Goal: Ask a question

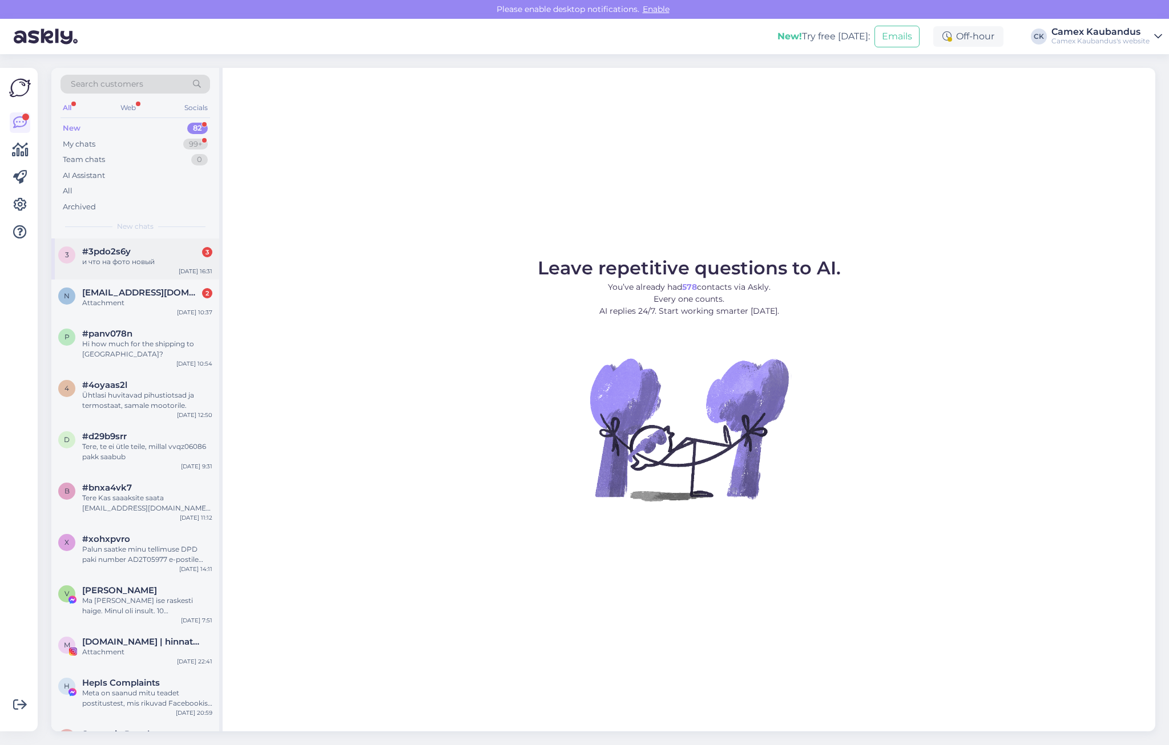
click at [152, 259] on div "и что на фото новый" at bounding box center [147, 262] width 130 height 10
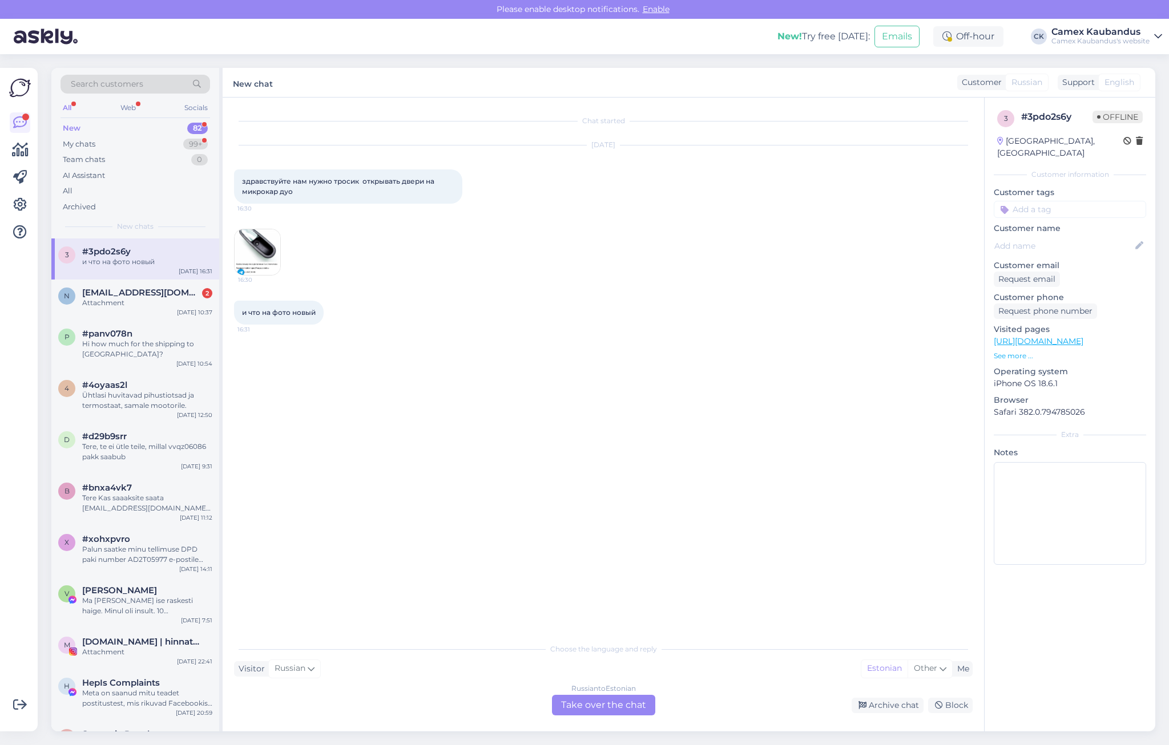
click at [589, 702] on div "Russian to Estonian Take over the chat" at bounding box center [603, 705] width 103 height 21
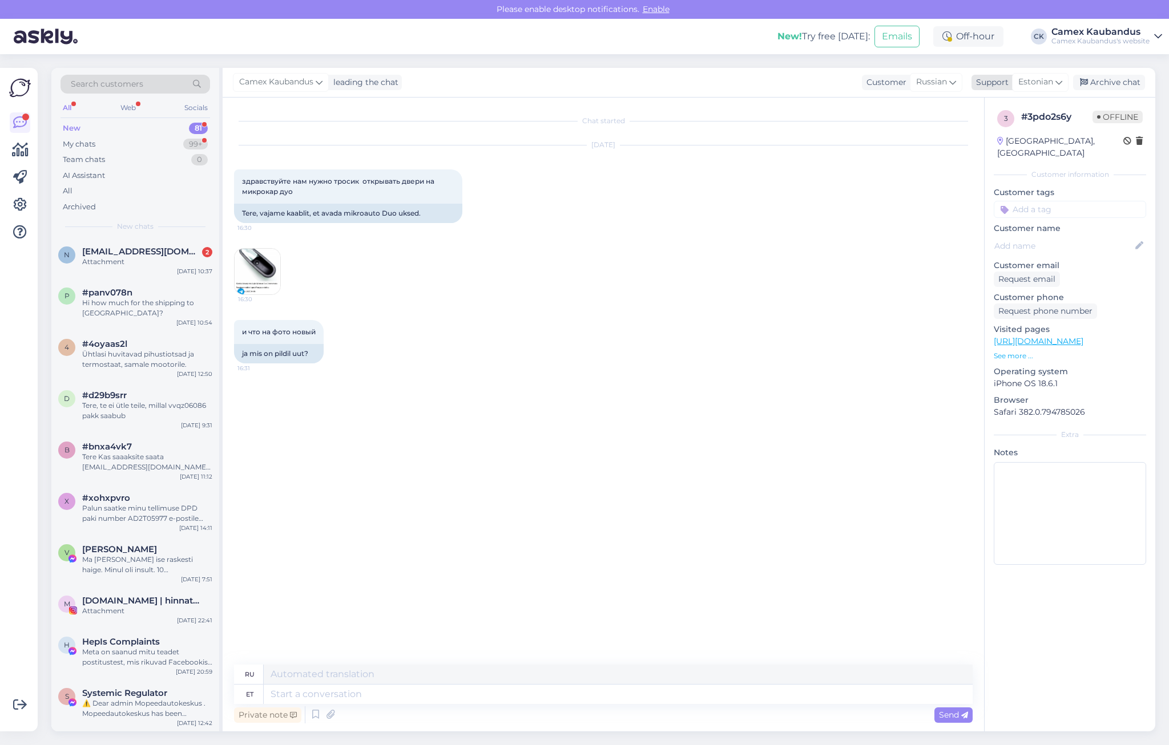
click at [1055, 82] on div "Estonian" at bounding box center [1040, 82] width 56 height 18
click at [976, 256] on link "English" at bounding box center [1020, 261] width 126 height 18
drag, startPoint x: 364, startPoint y: 226, endPoint x: 254, endPoint y: 219, distance: 110.4
click at [254, 219] on div "Hello, we need a cable to open the doors on the microcar duo" at bounding box center [348, 213] width 228 height 19
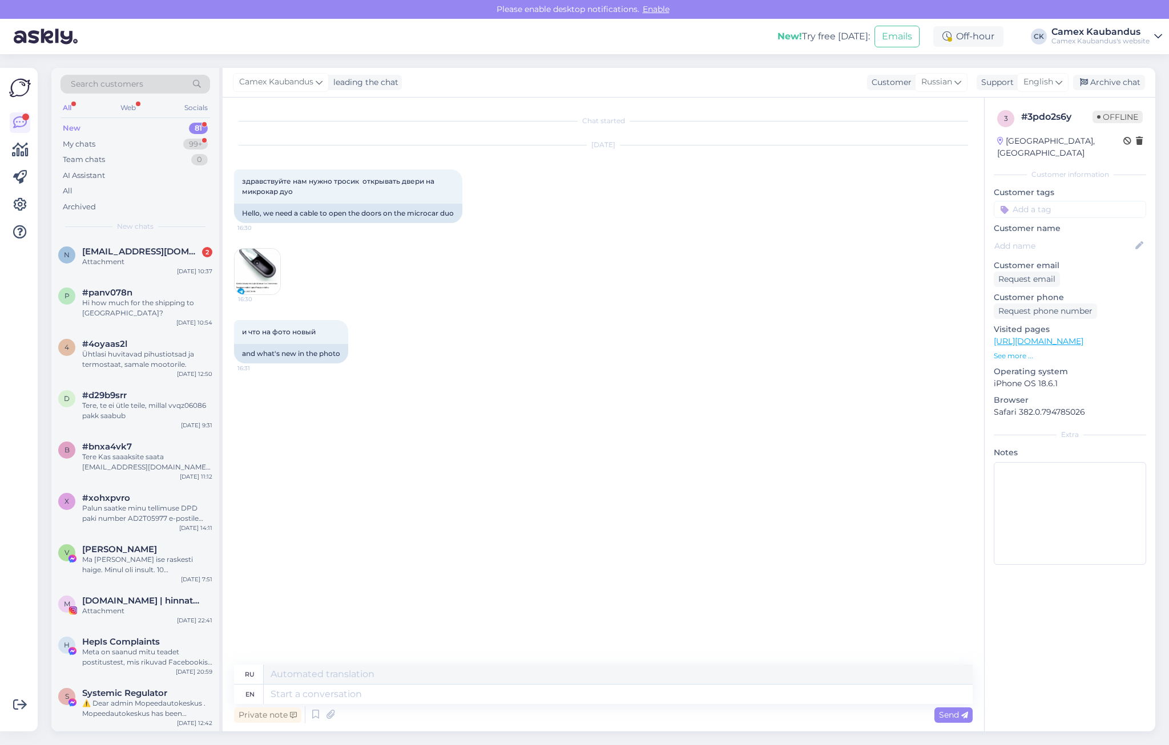
click at [264, 282] on img at bounding box center [258, 272] width 46 height 46
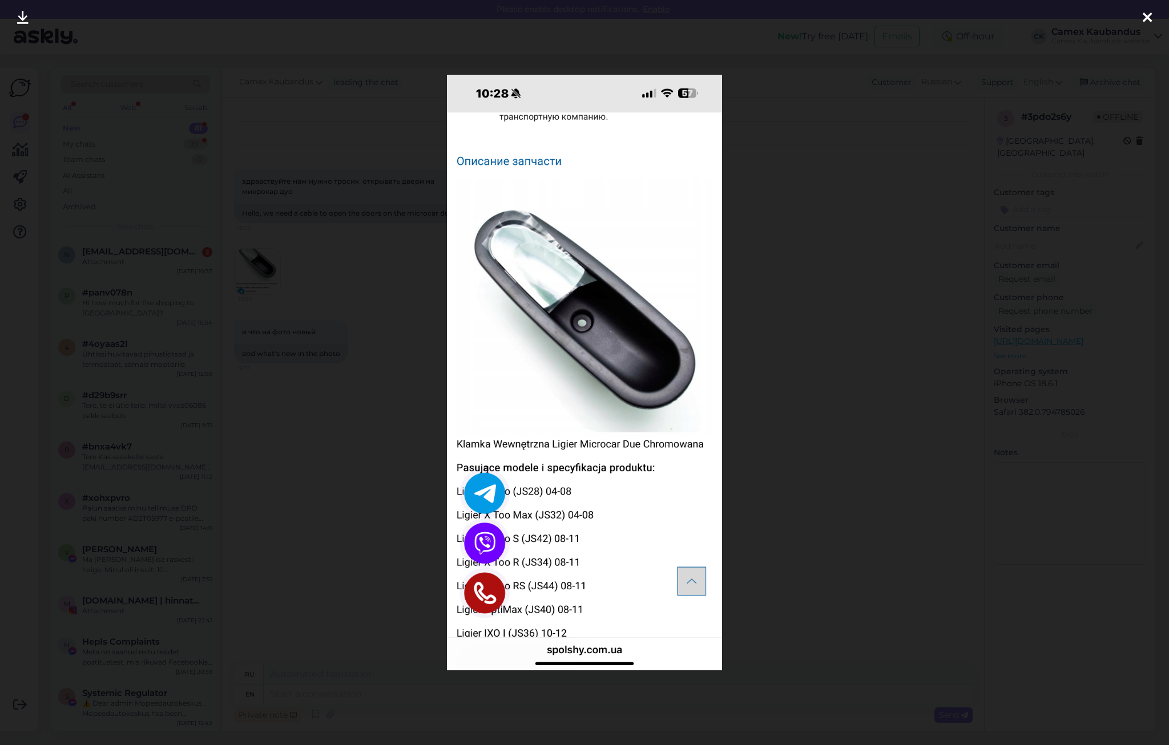
click at [1143, 13] on icon at bounding box center [1146, 18] width 9 height 15
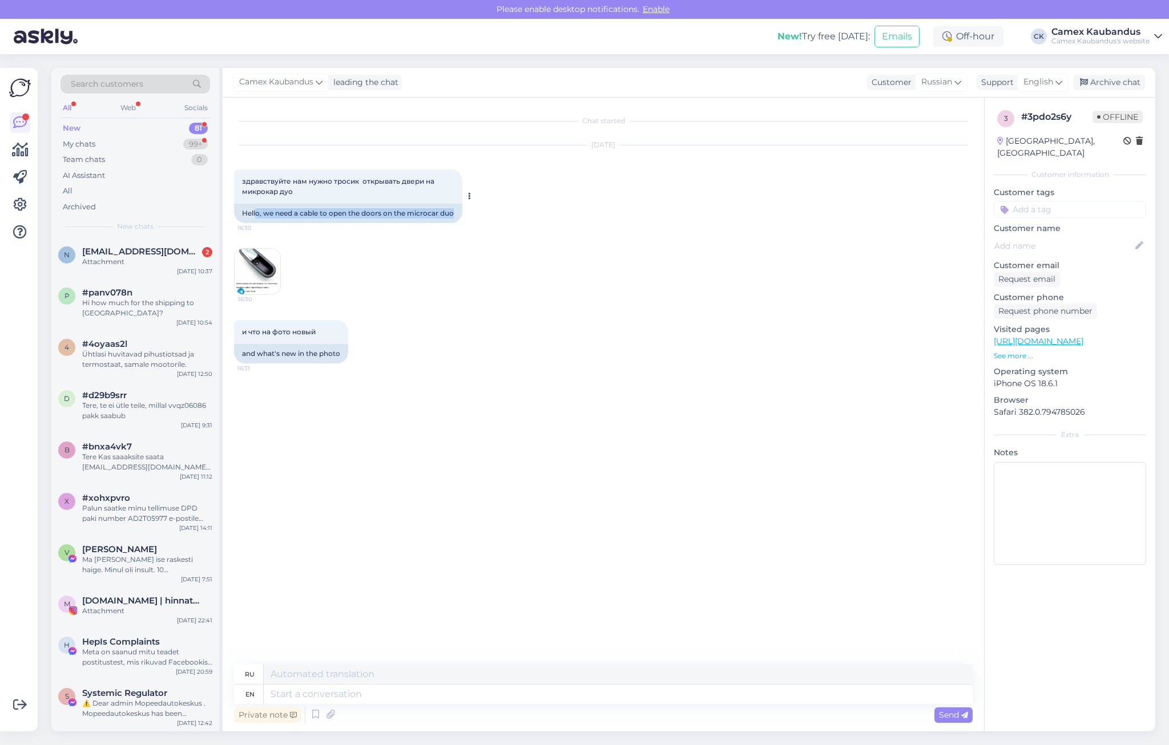
drag, startPoint x: 367, startPoint y: 224, endPoint x: 255, endPoint y: 209, distance: 113.4
click at [255, 209] on div "Hello, we need a cable to open the doors on the microcar duo" at bounding box center [348, 213] width 228 height 19
drag, startPoint x: 255, startPoint y: 209, endPoint x: 308, endPoint y: 217, distance: 53.6
click at [308, 217] on div "Hello, we need a cable to open the doors on the microcar duo" at bounding box center [348, 213] width 228 height 19
click at [335, 696] on textarea at bounding box center [618, 694] width 709 height 19
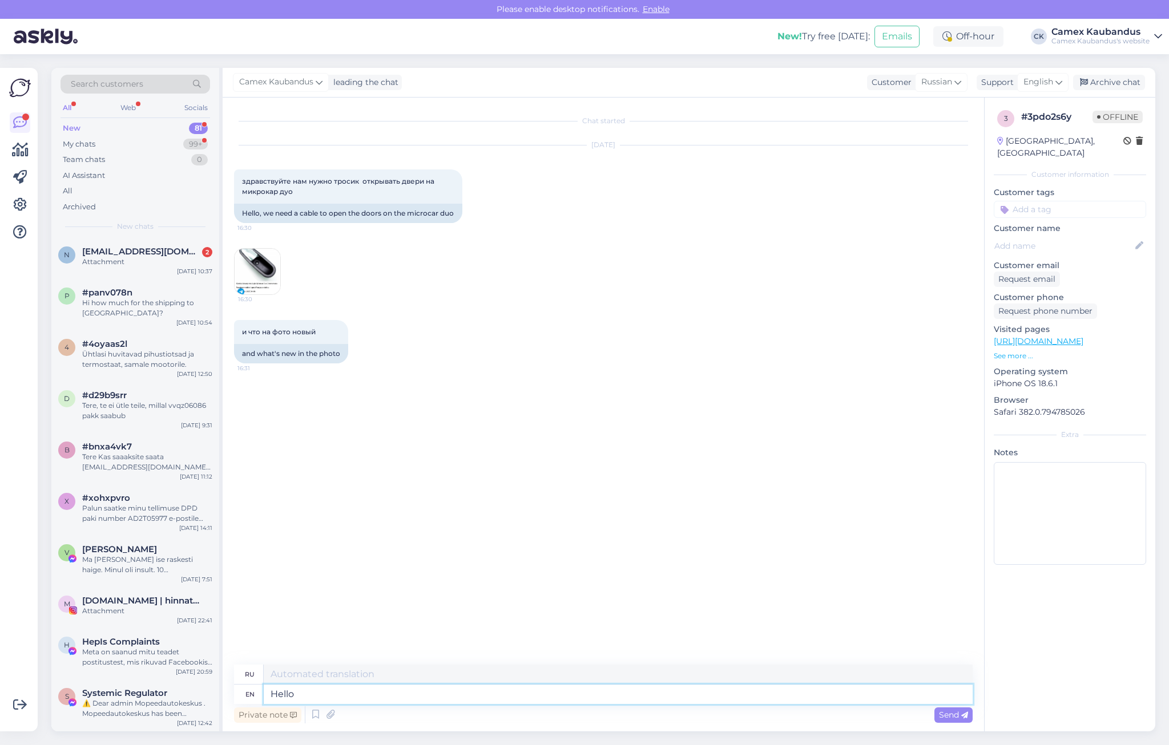
type textarea "Hello!"
type textarea "Привет!"
paste textarea "[URL][DOMAIN_NAME]"
type textarea "Hello! [URL][DOMAIN_NAME]"
type textarea "Привет! [URL][DOMAIN_NAME]"
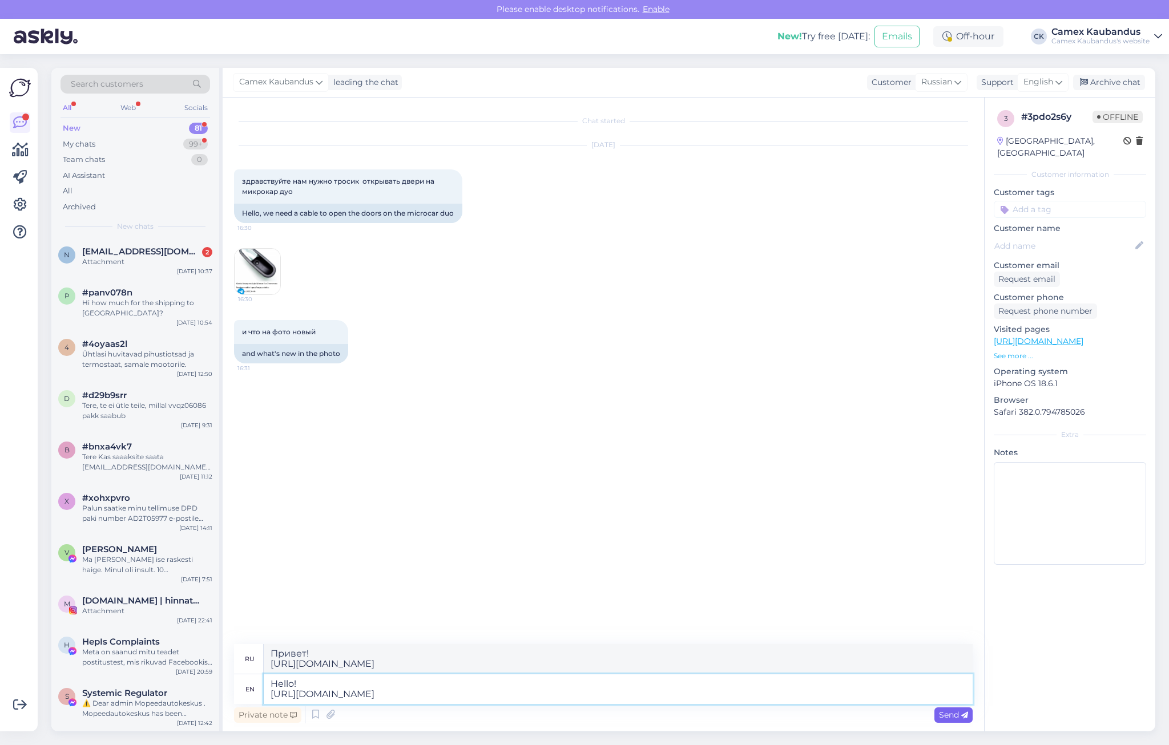
type textarea "Hello! [URL][DOMAIN_NAME]"
click at [958, 715] on span "Send" at bounding box center [953, 715] width 29 height 10
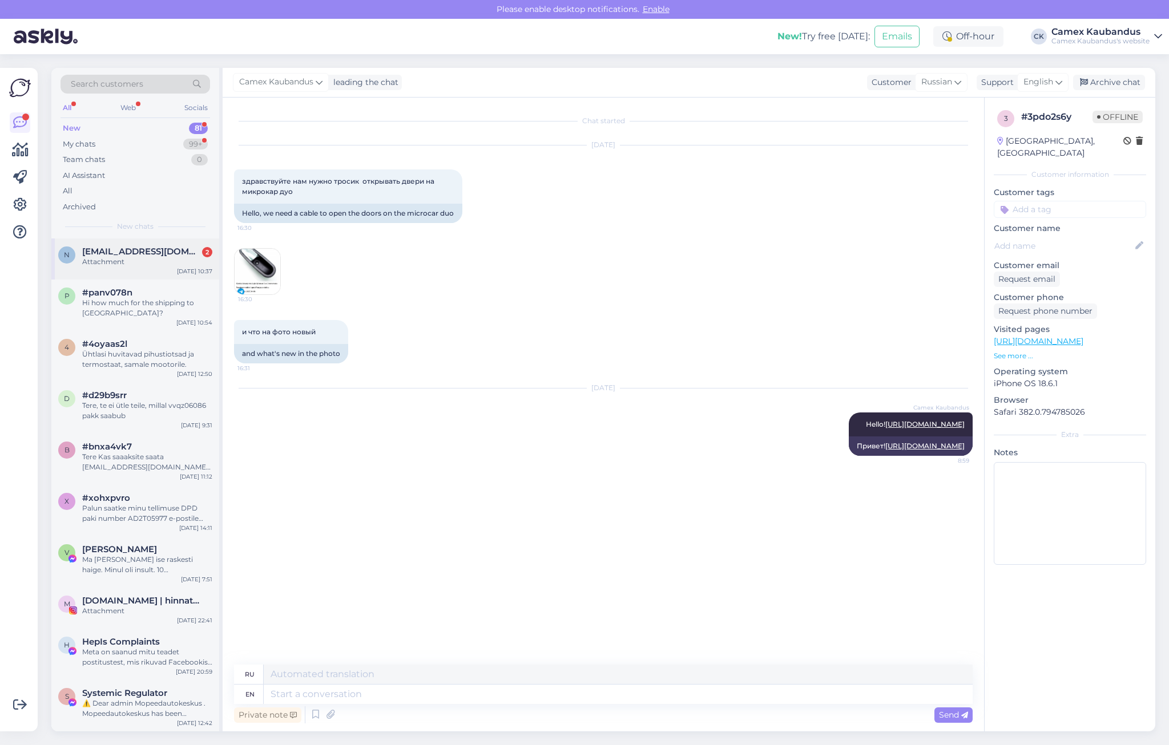
click at [136, 258] on div "Attachment" at bounding box center [147, 262] width 130 height 10
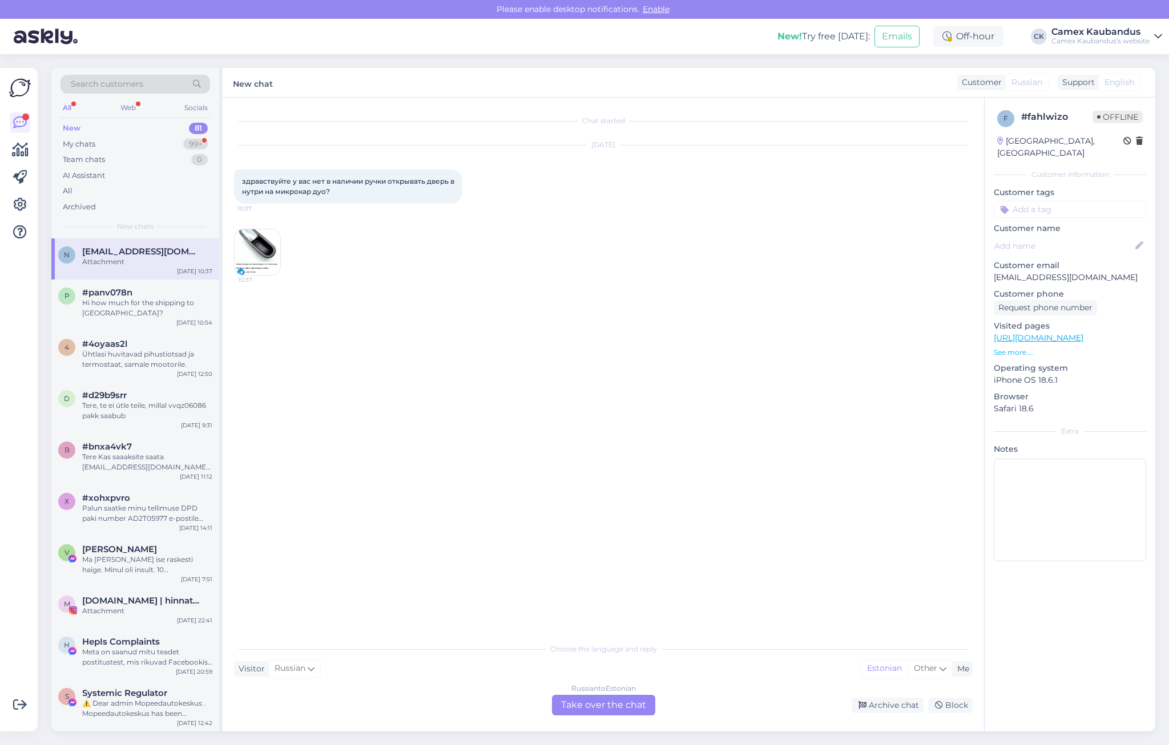
click at [613, 698] on div "Russian to Estonian Take over the chat" at bounding box center [603, 705] width 103 height 21
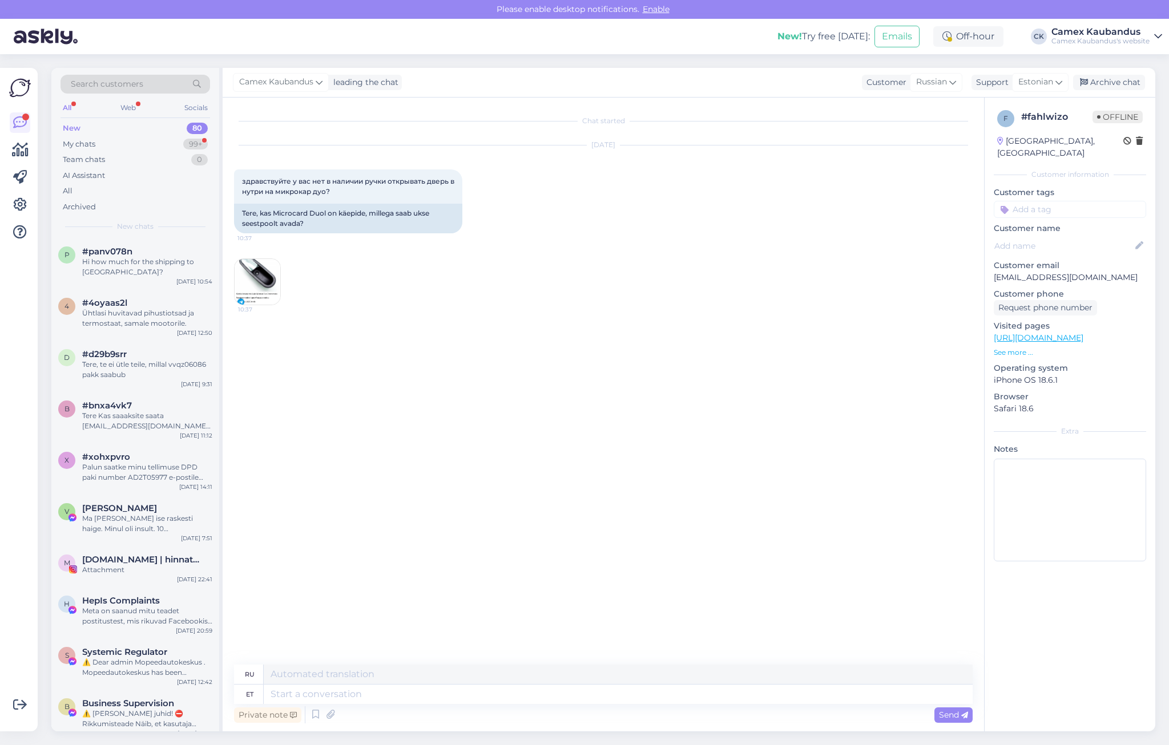
click at [401, 309] on div "10:37" at bounding box center [603, 282] width 738 height 72
click at [86, 144] on div "My chats" at bounding box center [79, 144] width 33 height 11
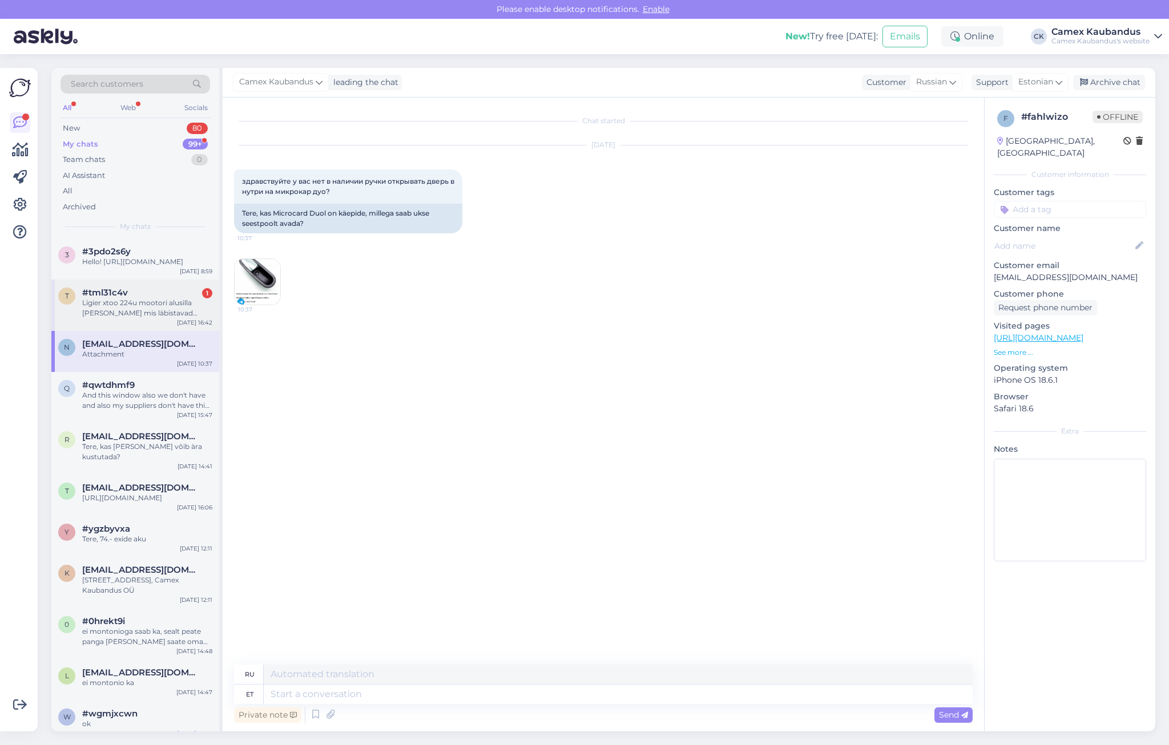
click at [155, 318] on div "Ligier xtoo 224u mootori alusilla [PERSON_NAME] mis läbistavad alumiin tala met…" at bounding box center [147, 308] width 130 height 21
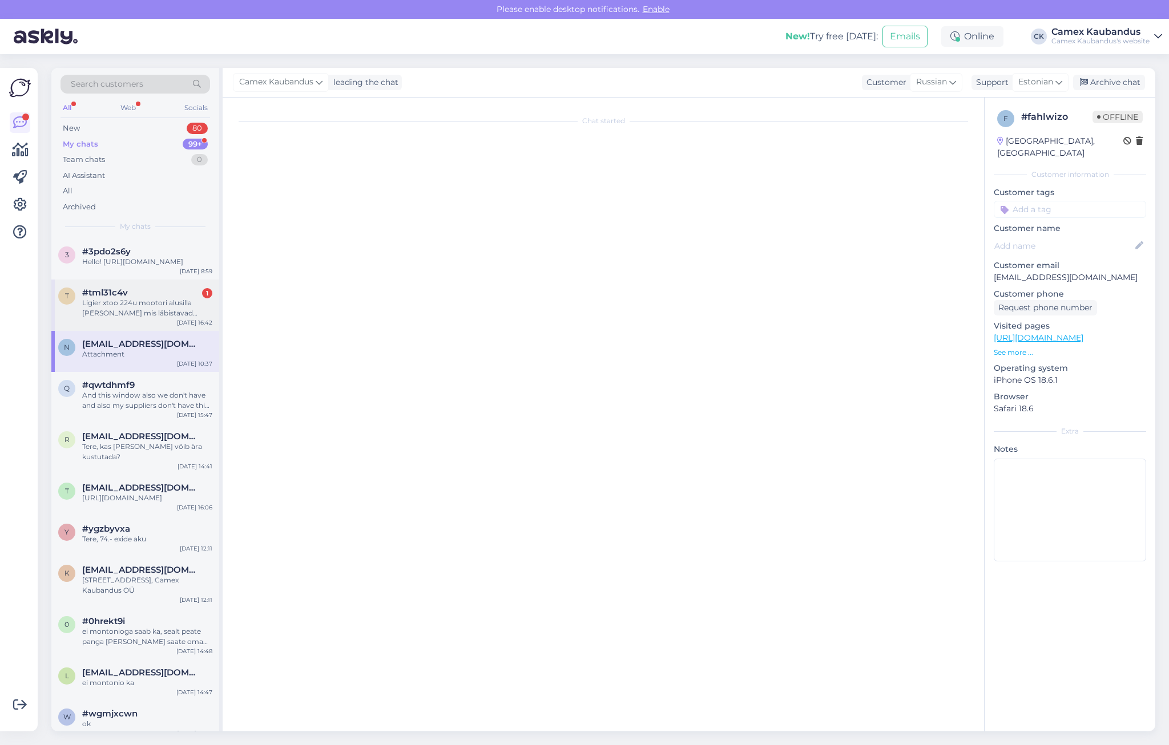
scroll to position [2559, 0]
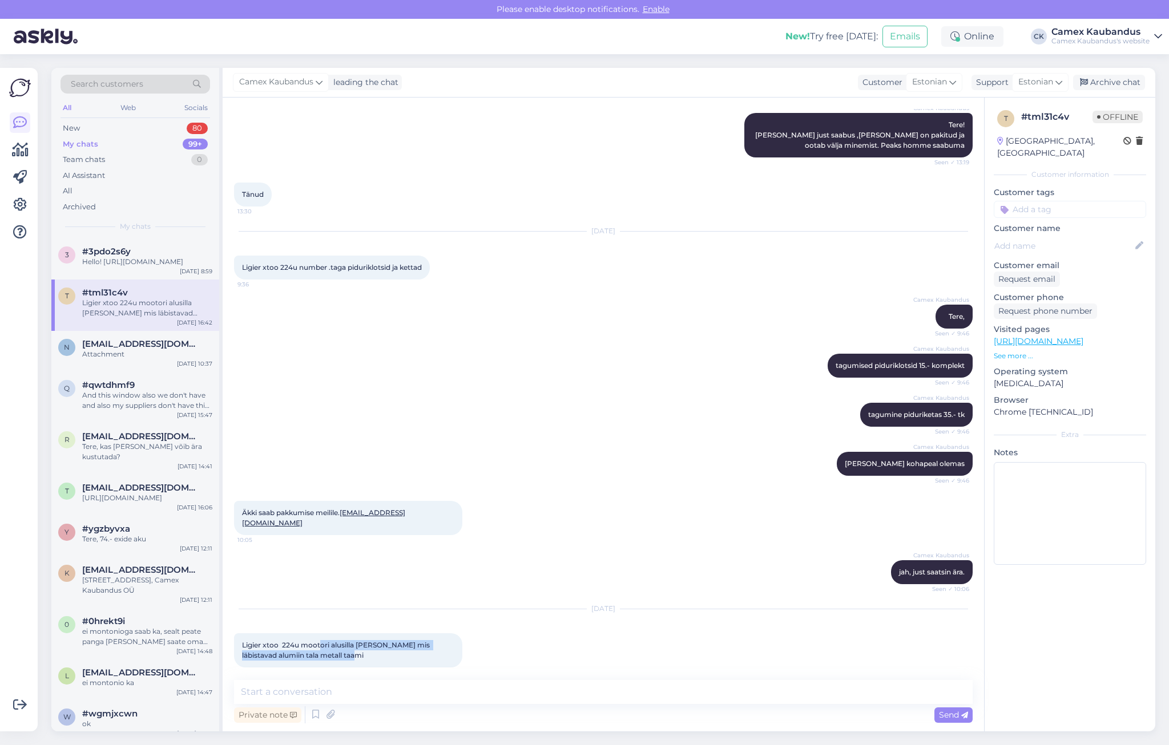
drag, startPoint x: 378, startPoint y: 643, endPoint x: 321, endPoint y: 636, distance: 56.9
click at [321, 636] on div "Ligier xtoo 224u mootori alusilla [PERSON_NAME] mis läbistavad alumiin tala met…" at bounding box center [348, 650] width 228 height 34
click at [321, 641] on span "Ligier xtoo 224u mootori alusilla [PERSON_NAME] mis läbistavad alumiin tala met…" at bounding box center [336, 650] width 189 height 19
